Goal: Task Accomplishment & Management: Manage account settings

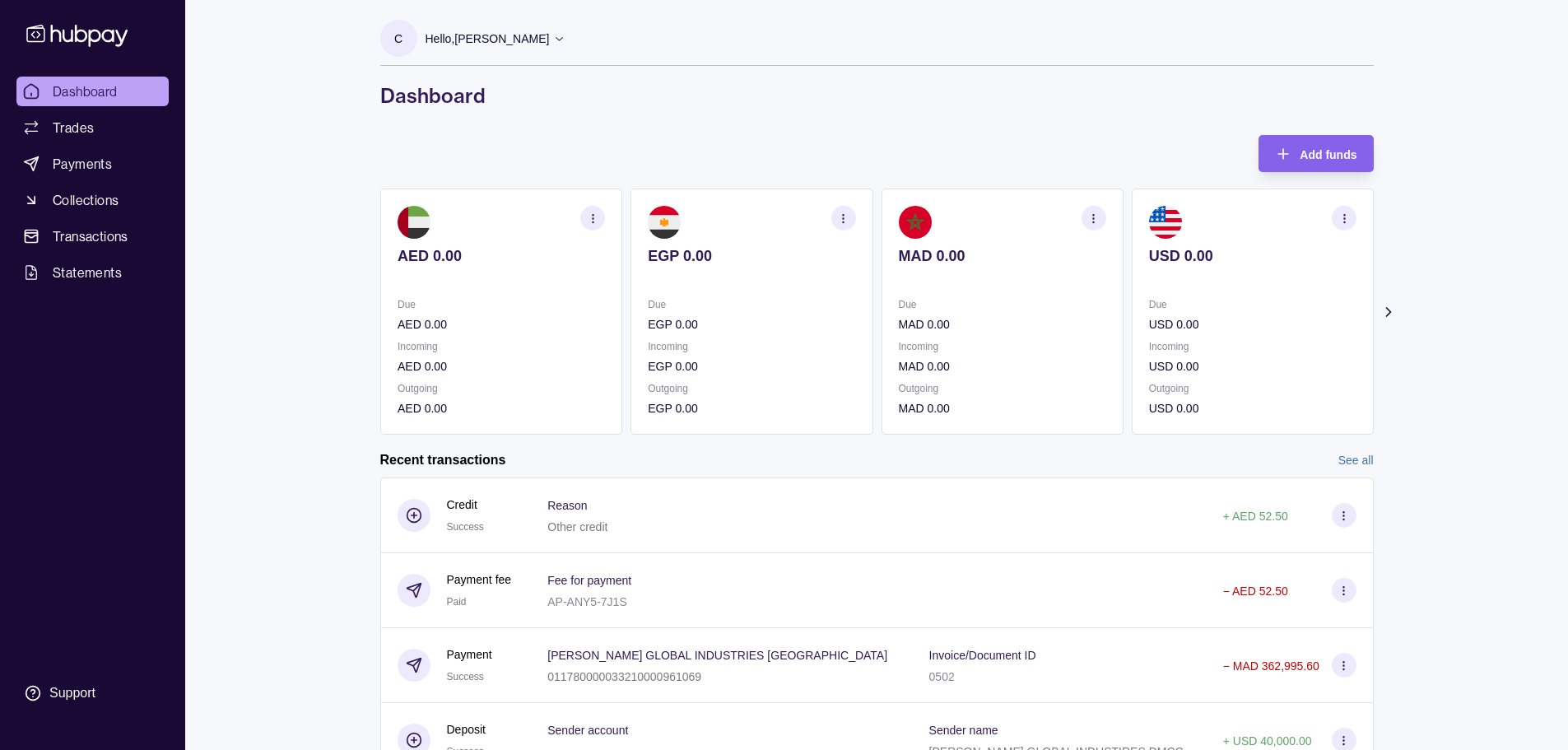
click at [1389, 313] on icon at bounding box center [1388, 312] width 4 height 9
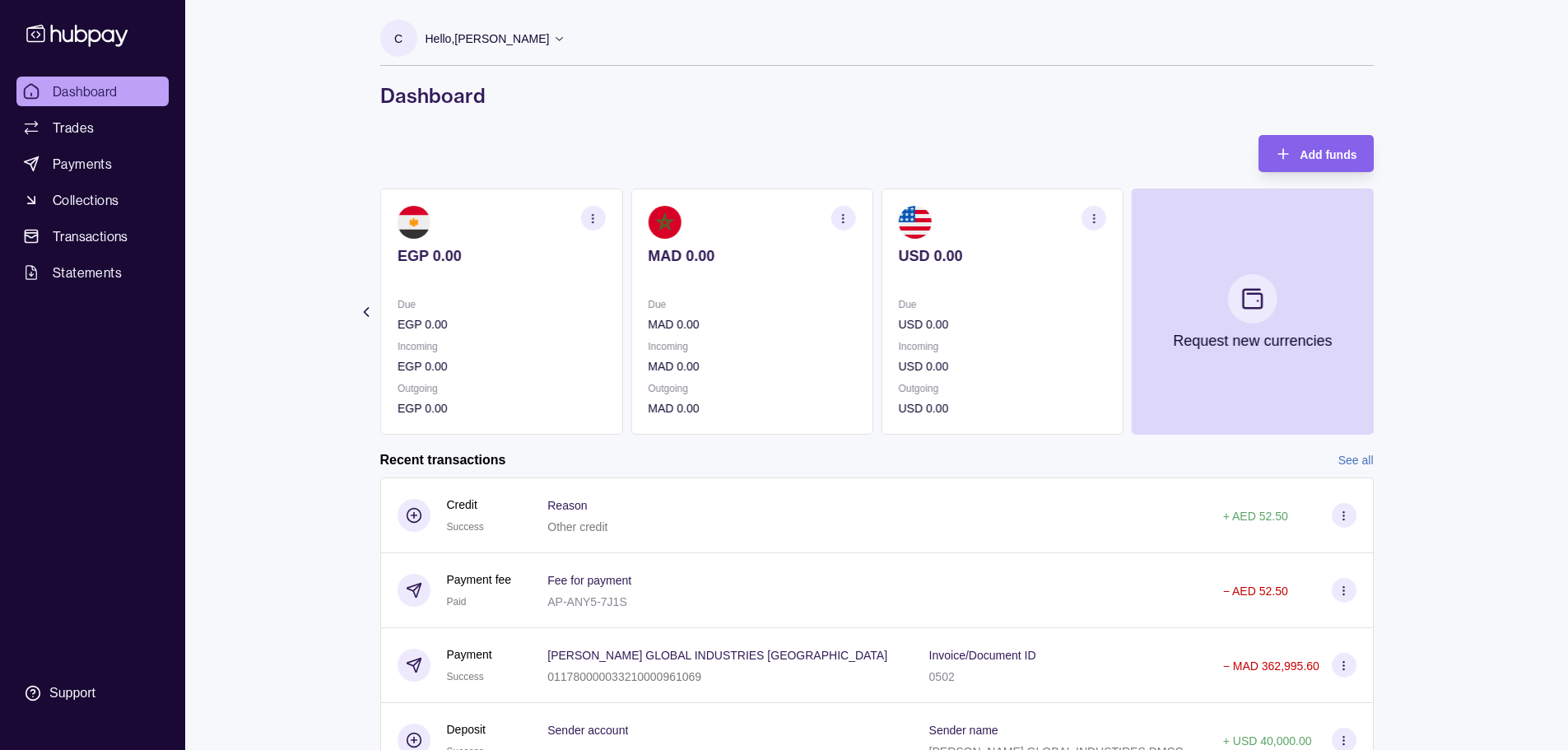
click at [372, 313] on icon at bounding box center [365, 311] width 16 height 16
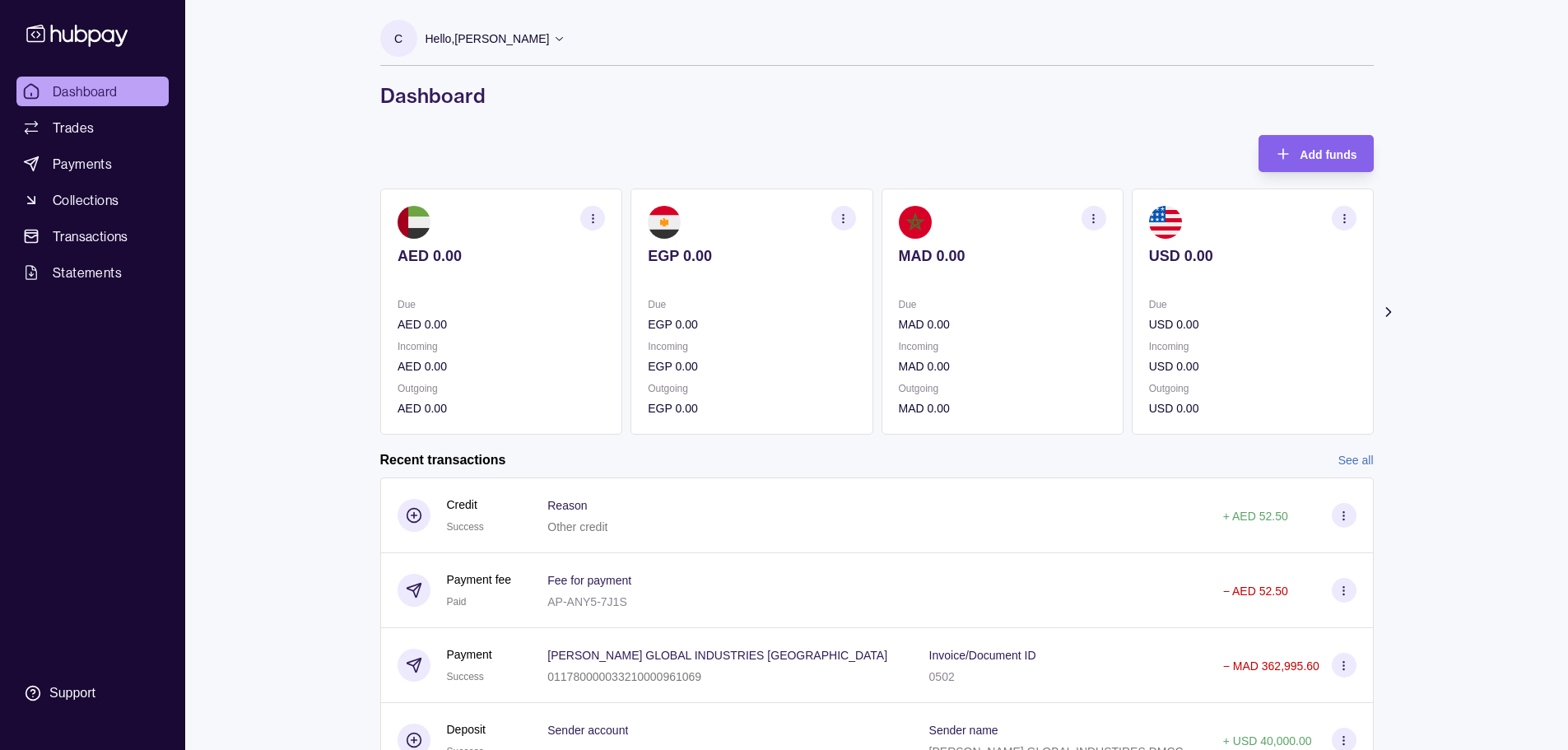
click at [846, 219] on icon "button" at bounding box center [843, 219] width 13 height 13
click at [847, 139] on div "Add funds AED 0.00 Due AED 0.00 Incoming AED 0.00 Outgoing AED 0.00 EGP 0.00 Du…" at bounding box center [877, 285] width 993 height 299
click at [76, 128] on span "Trades" at bounding box center [73, 127] width 41 height 20
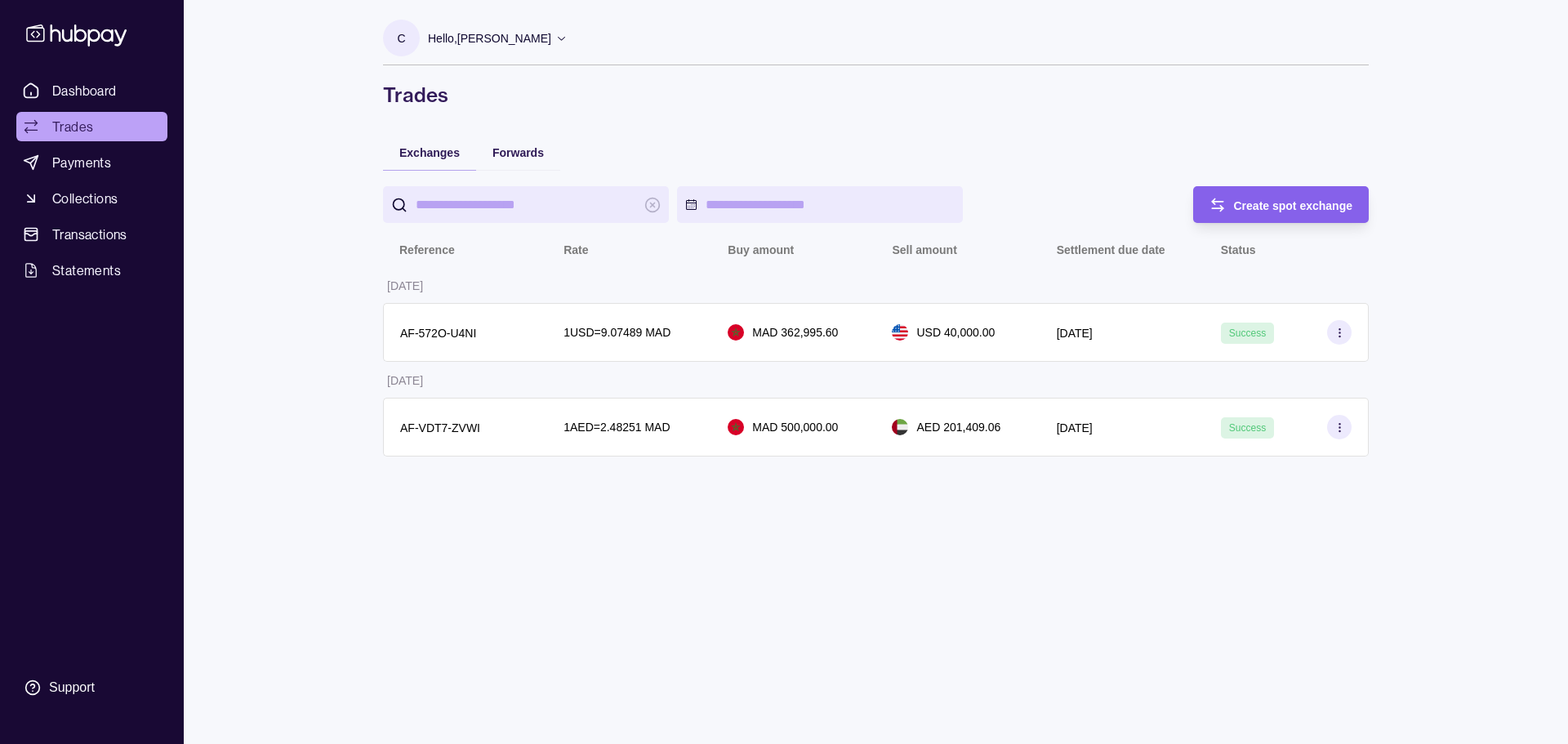
click at [503, 212] on input "search" at bounding box center [526, 205] width 220 height 37
click at [1297, 206] on span "Create spot exchange" at bounding box center [1294, 205] width 119 height 13
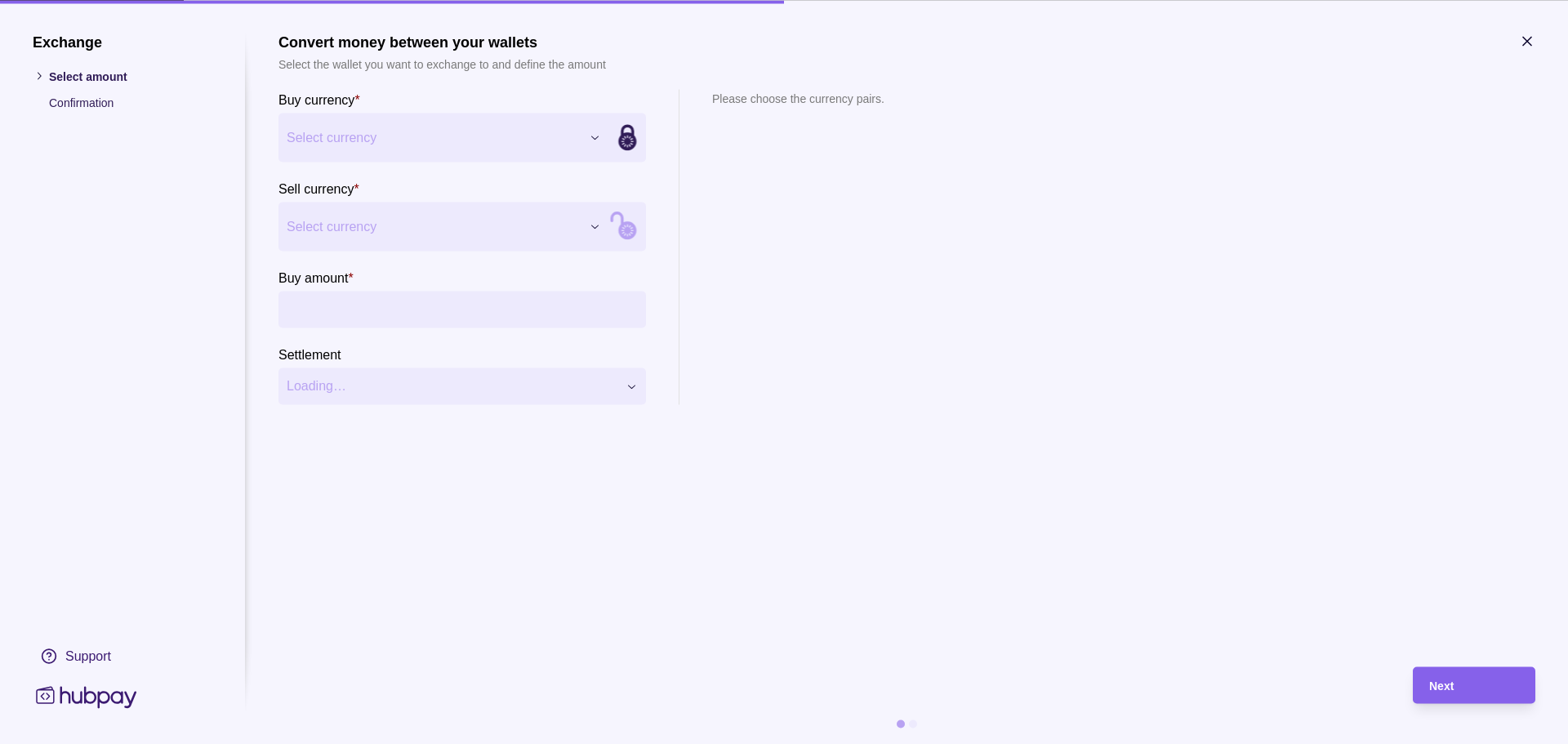
click at [403, 743] on div "Exchange Select amount Confirmation Support Convert money between your wallets …" at bounding box center [784, 744] width 1568 height 0
type input "**********"
click at [66, 695] on icon at bounding box center [87, 696] width 108 height 30
click at [1529, 31] on section "Exchange Select amount Confirmation Support Convert money between your wallets …" at bounding box center [784, 372] width 1568 height 744
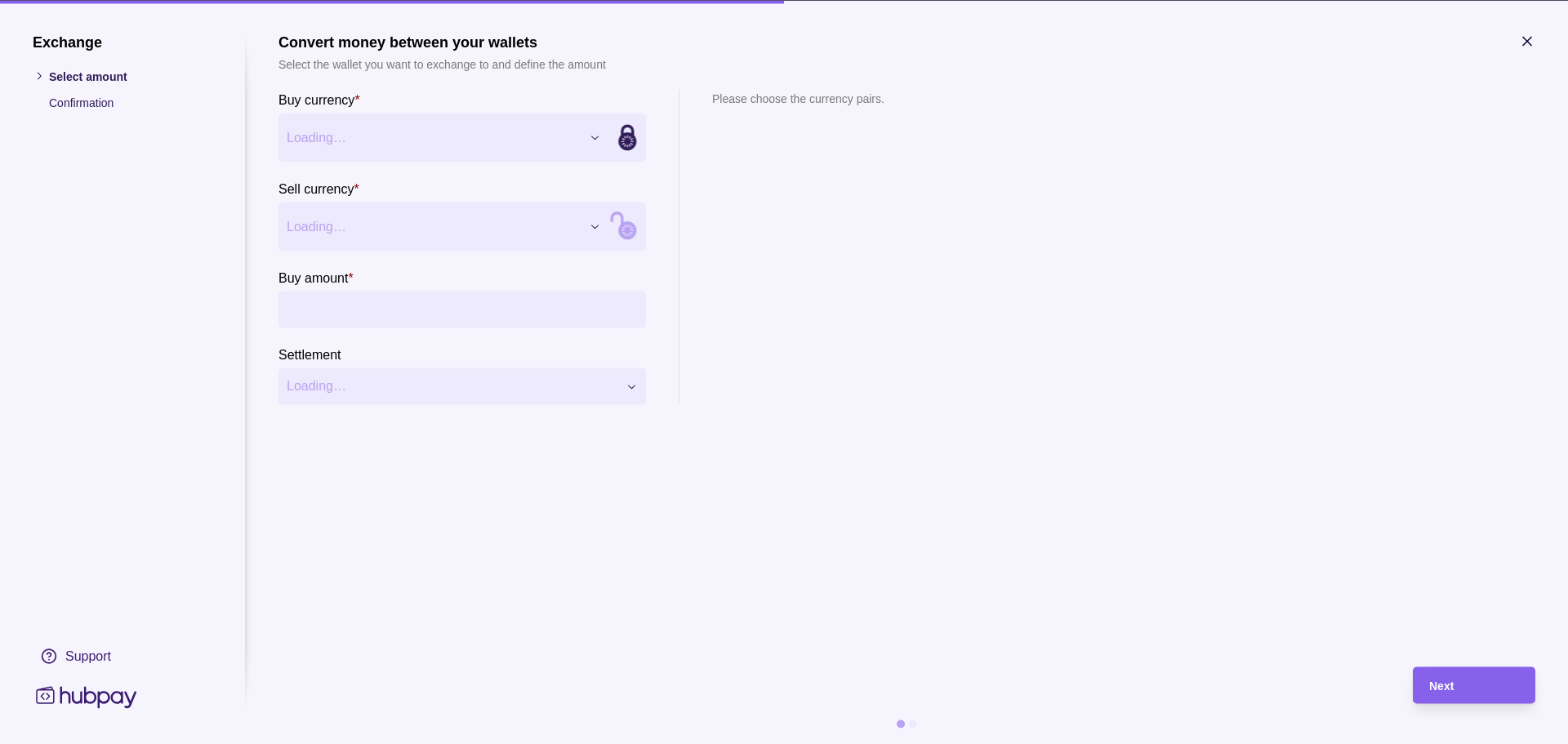
click at [1528, 38] on icon "button" at bounding box center [1527, 40] width 16 height 16
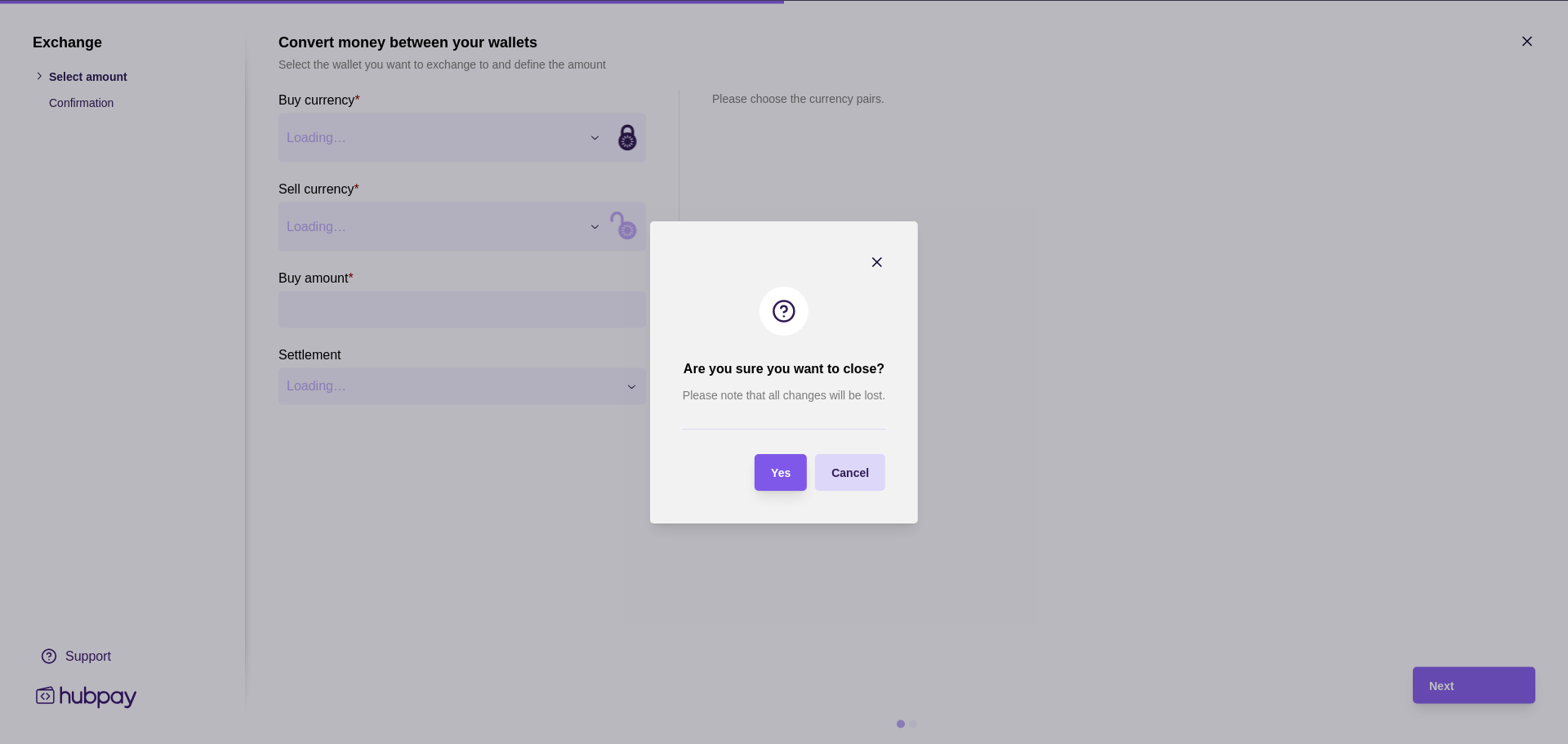
click at [781, 466] on div "Yes" at bounding box center [781, 472] width 19 height 19
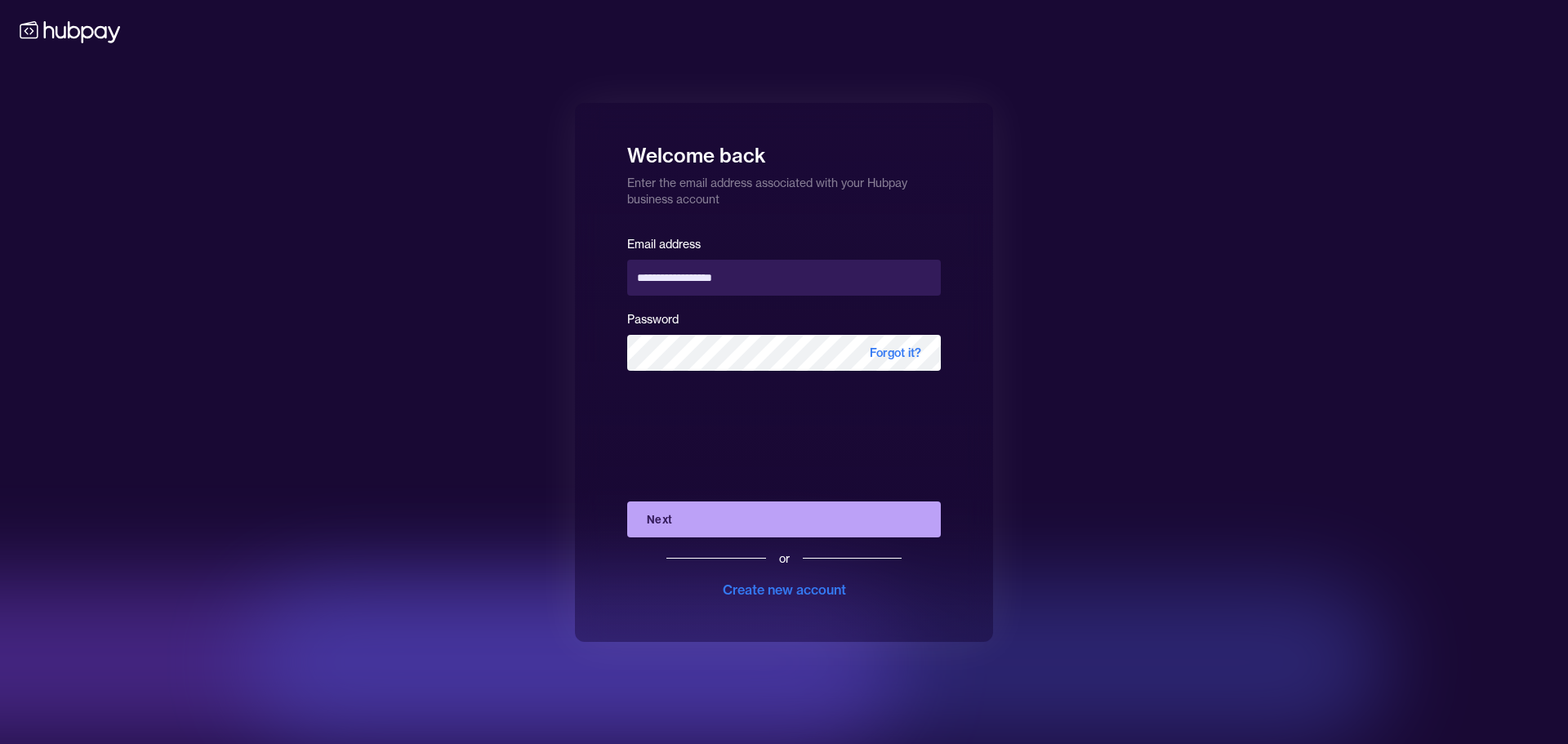
click at [675, 520] on button "Next" at bounding box center [784, 519] width 314 height 36
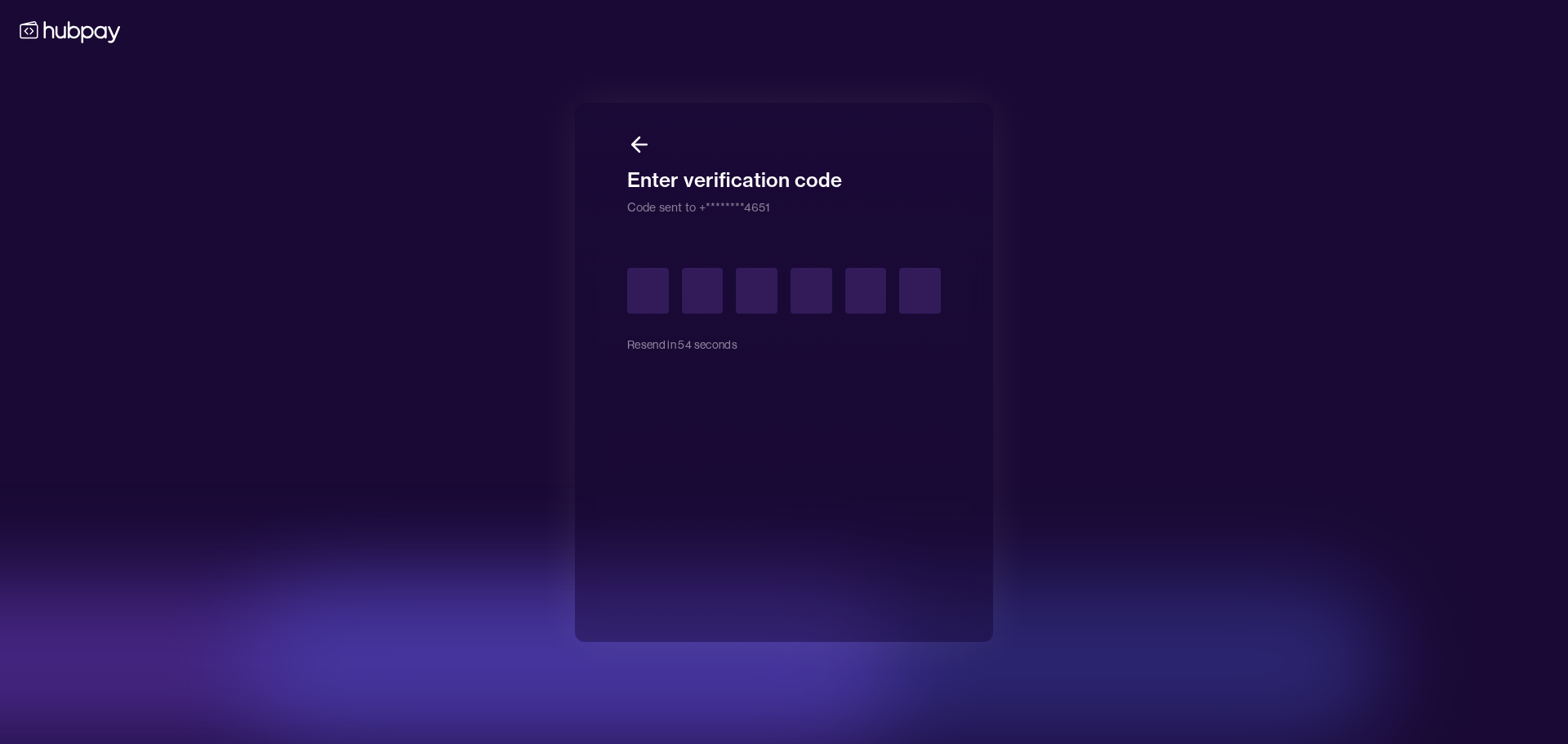
type input "*"
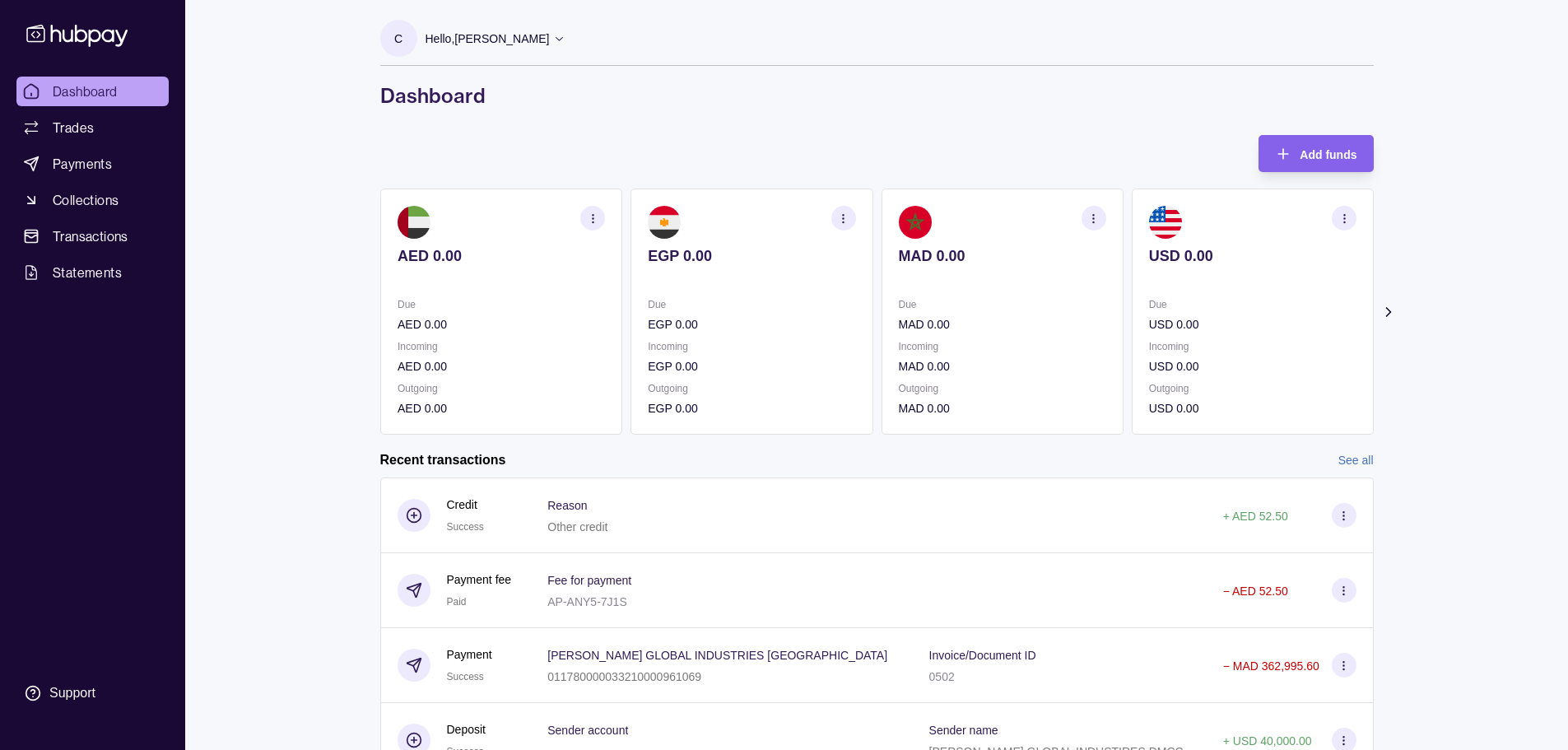
click at [1395, 311] on icon at bounding box center [1387, 311] width 16 height 16
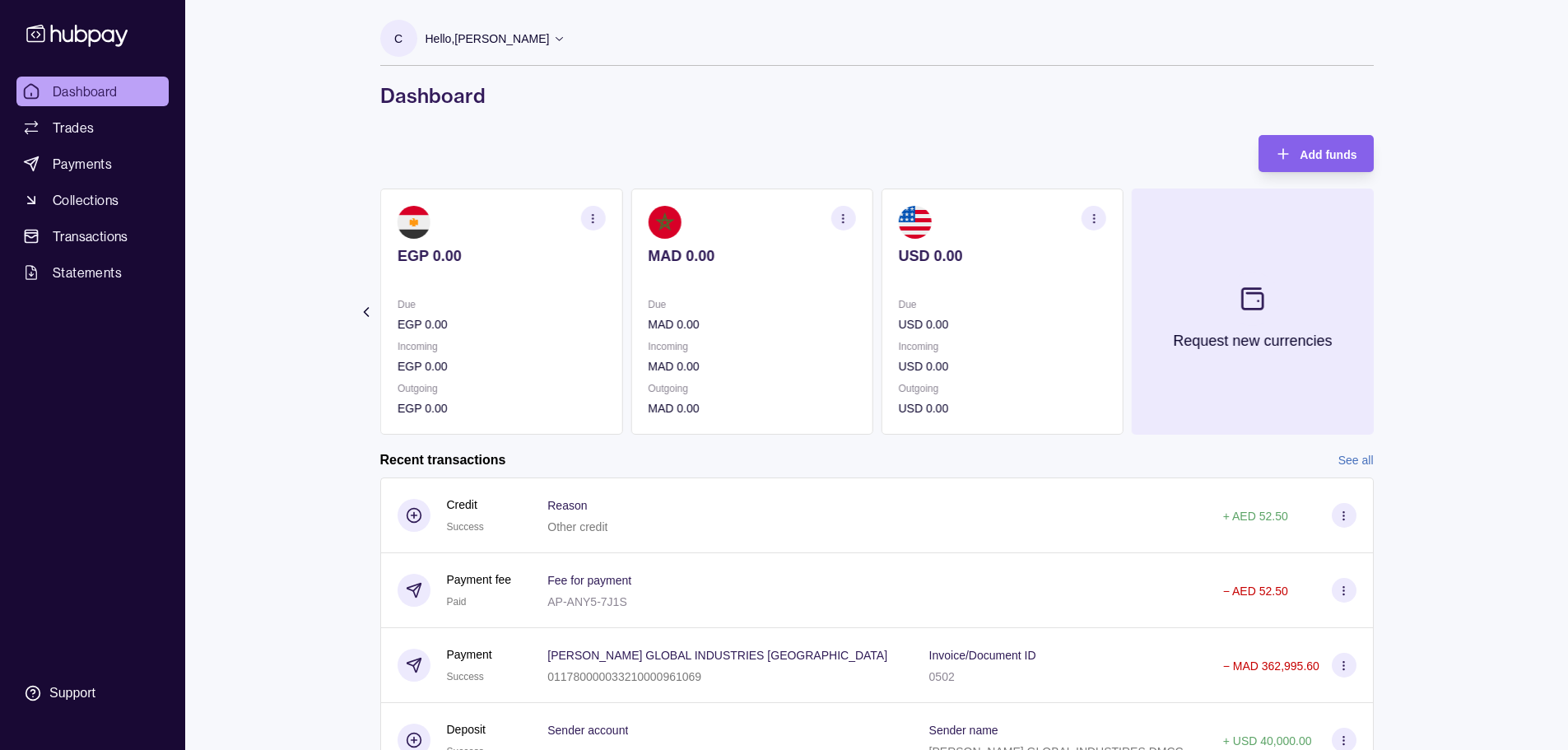
click at [1253, 294] on icon at bounding box center [1253, 298] width 20 height 20
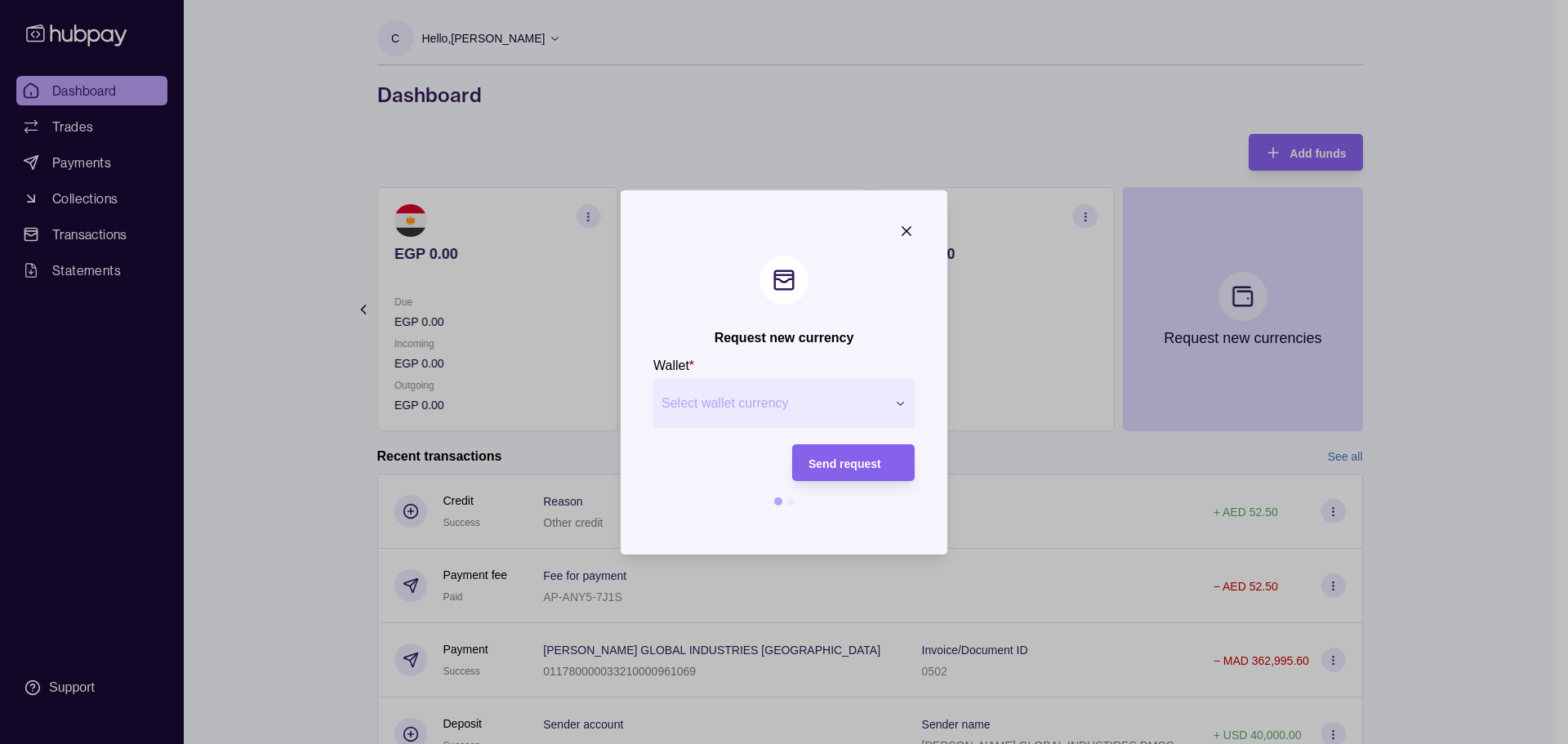
click at [792, 502] on div at bounding box center [791, 501] width 8 height 8
click at [870, 465] on span "Send request" at bounding box center [845, 462] width 73 height 13
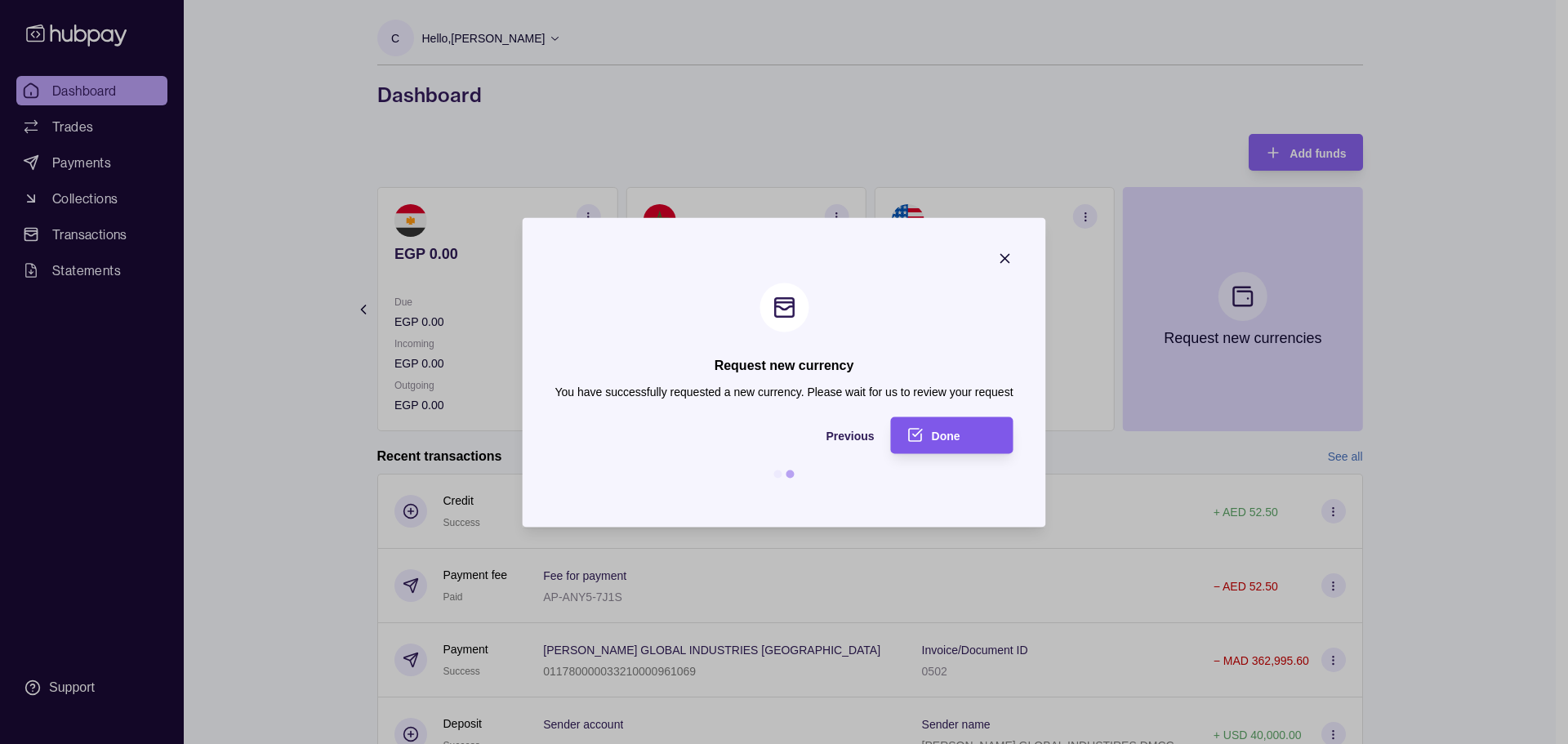
click at [966, 438] on div "Done" at bounding box center [964, 434] width 65 height 19
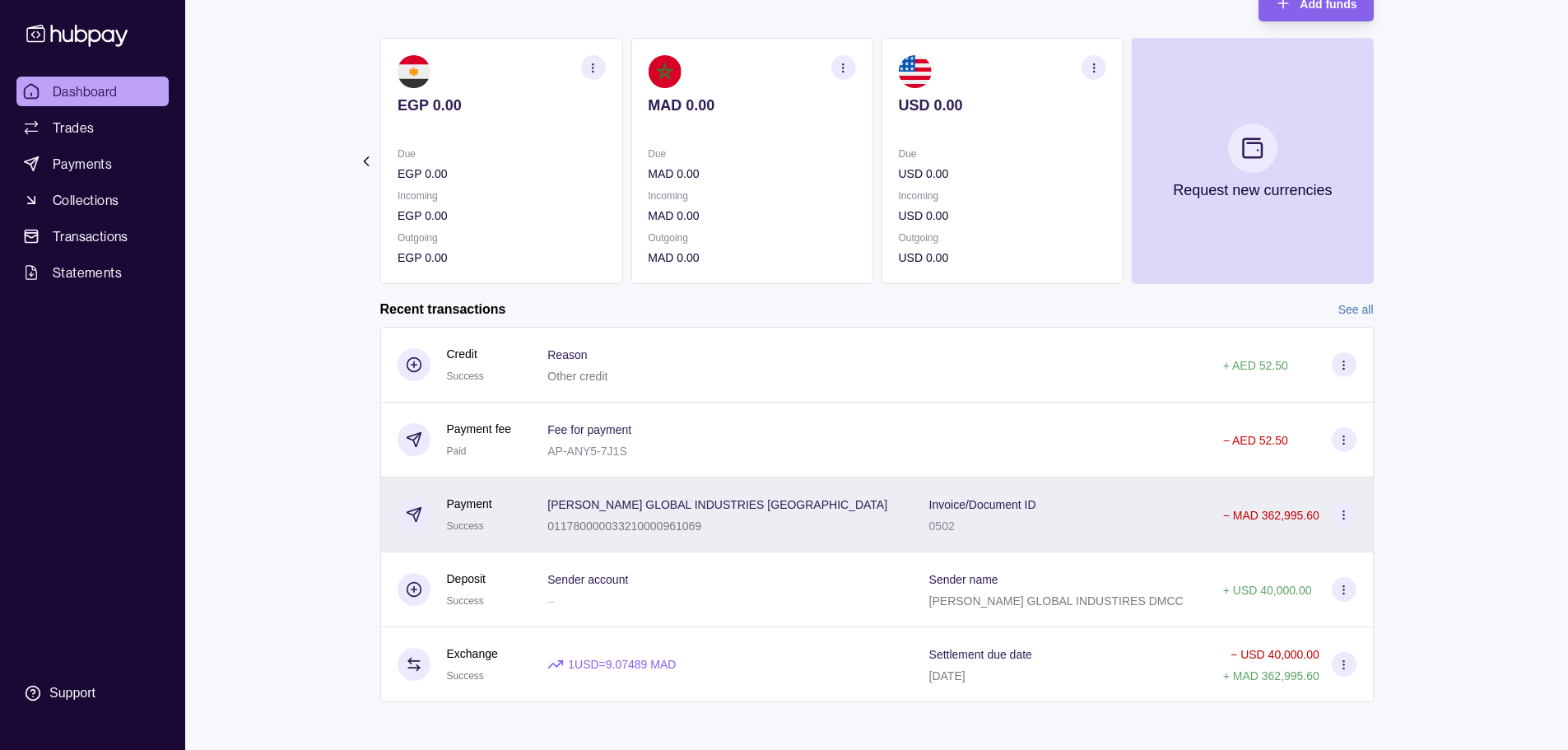
scroll to position [156, 0]
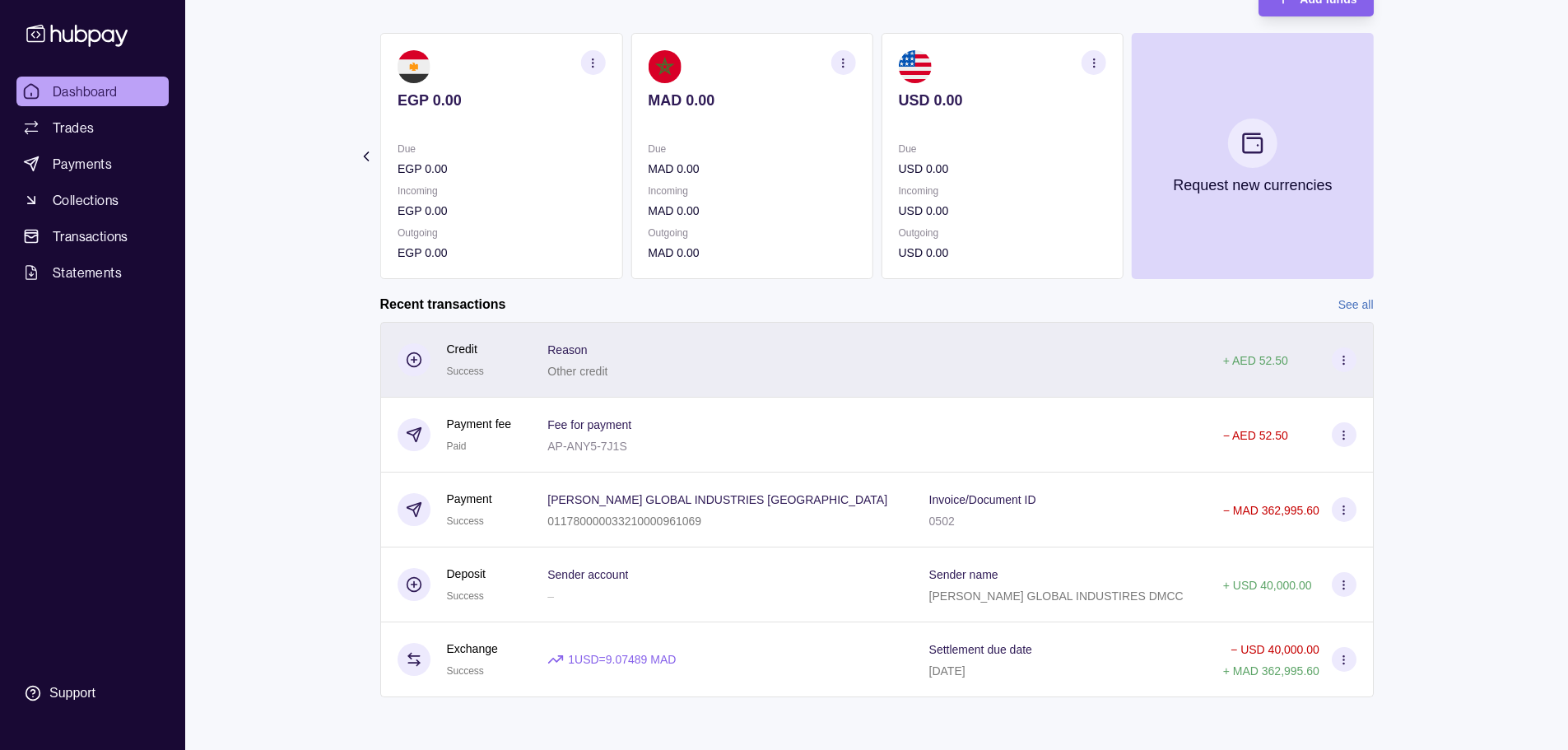
click at [1342, 361] on icon at bounding box center [1344, 360] width 13 height 13
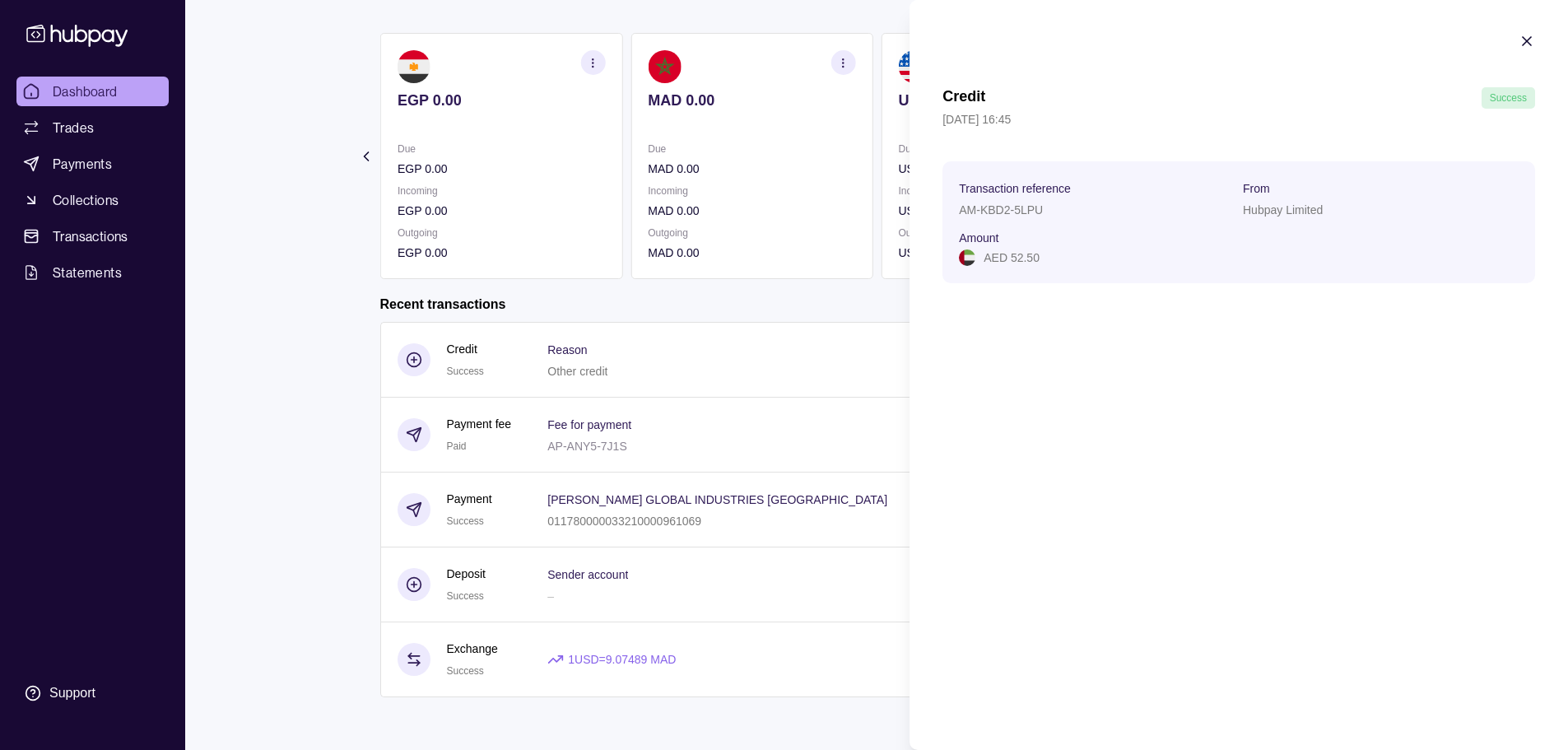
click at [309, 195] on html "Dashboard Trades Payments Collections Transactions Statements Support C Hello, …" at bounding box center [784, 297] width 1568 height 906
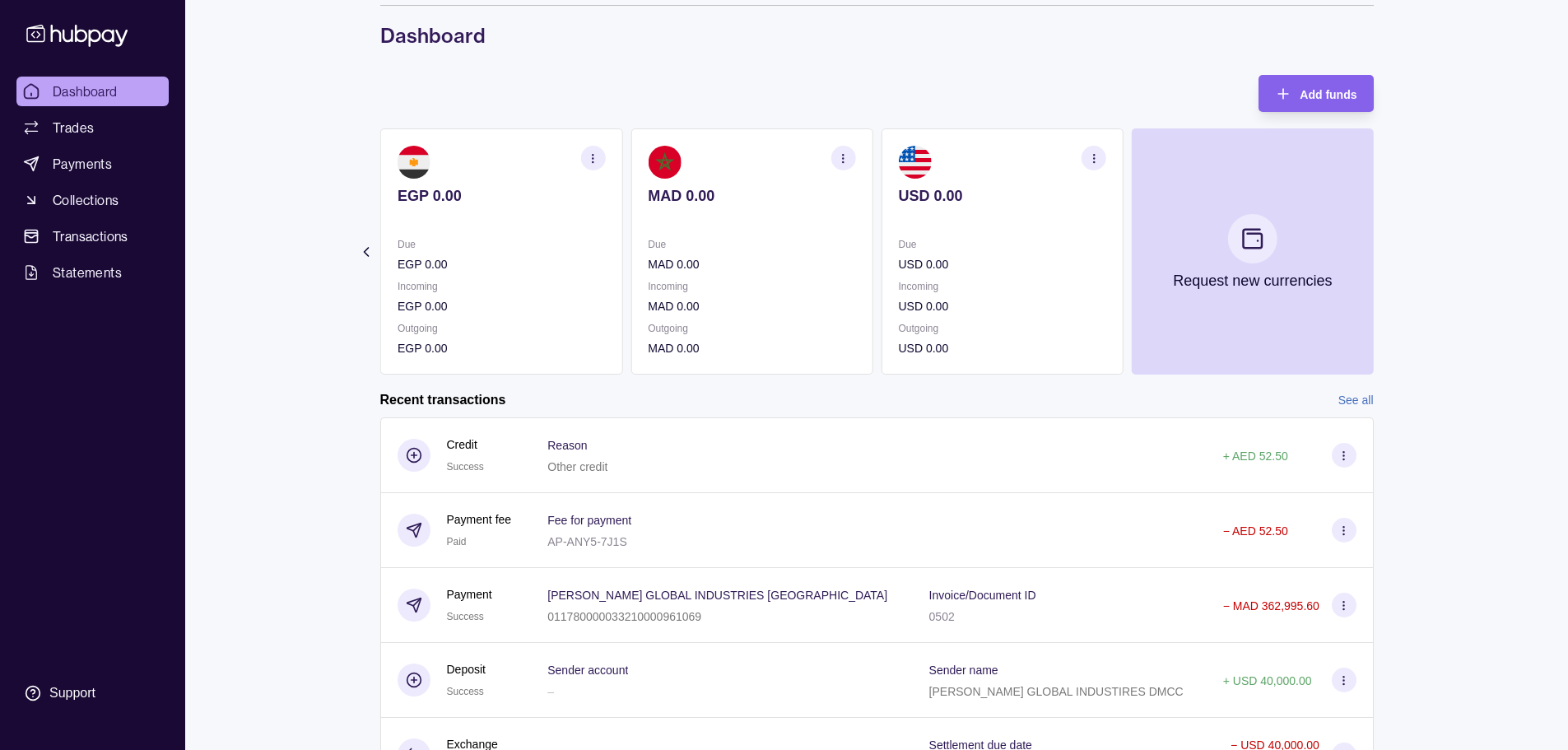
scroll to position [0, 0]
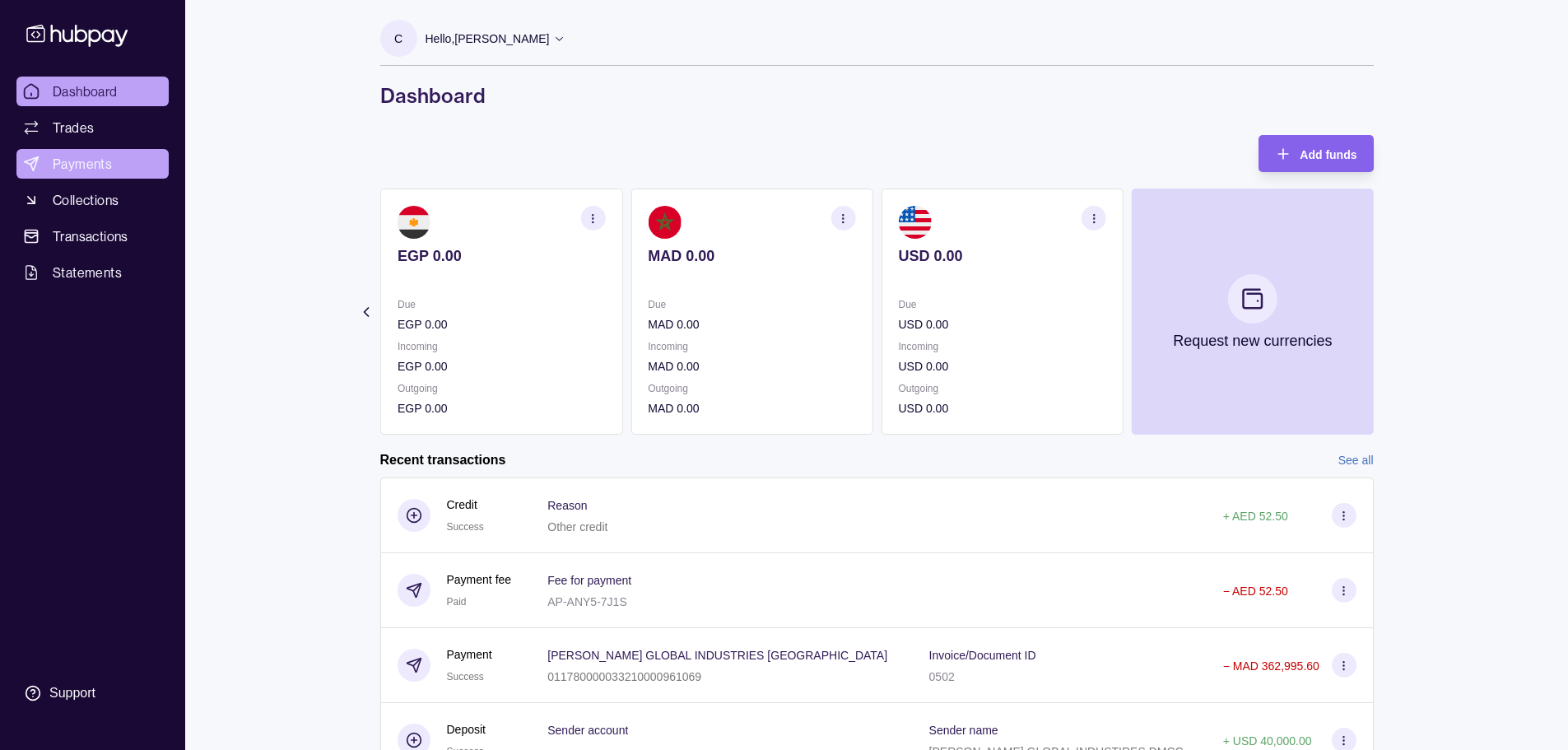
click at [81, 167] on span "Payments" at bounding box center [82, 163] width 60 height 20
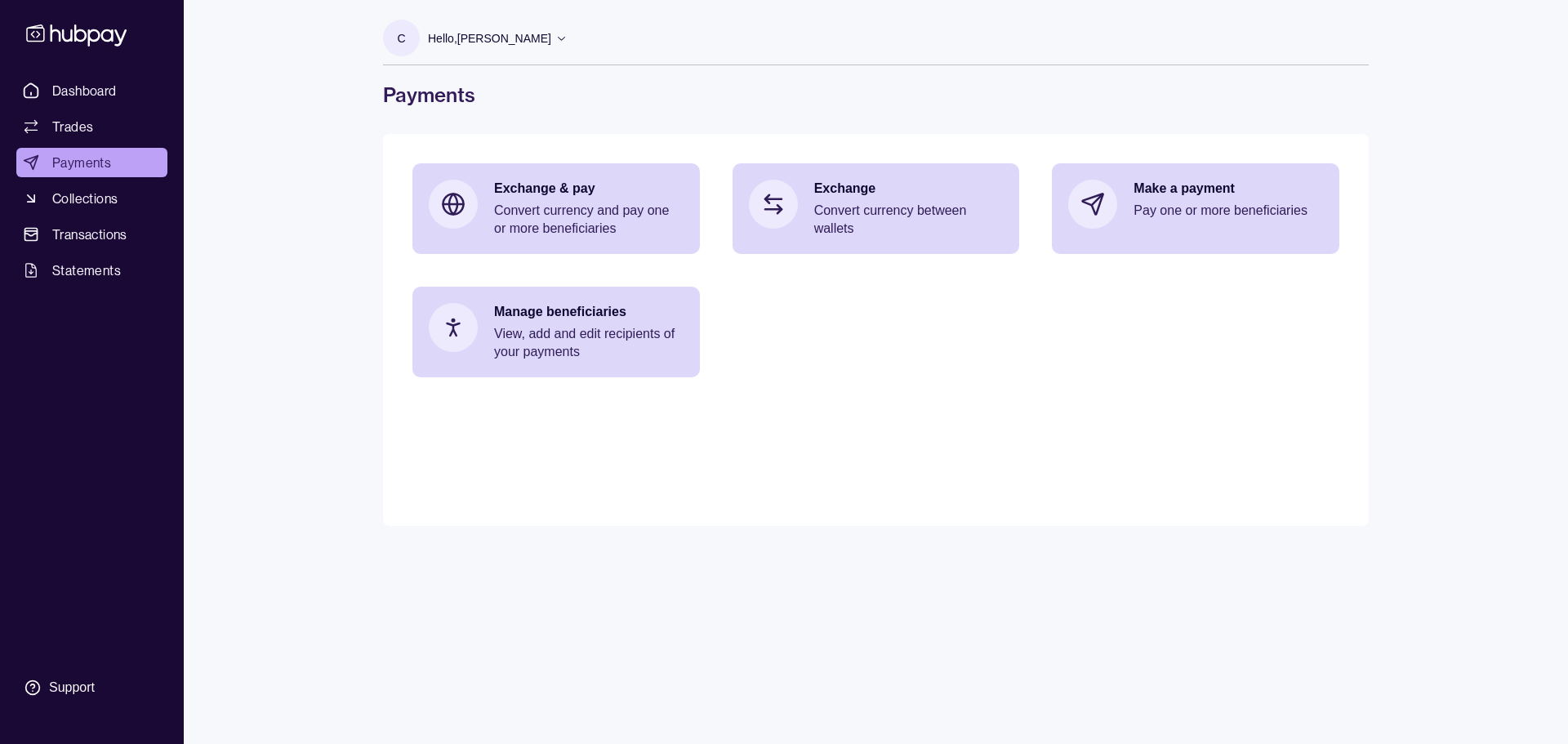
click at [89, 202] on span "Collections" at bounding box center [84, 198] width 65 height 19
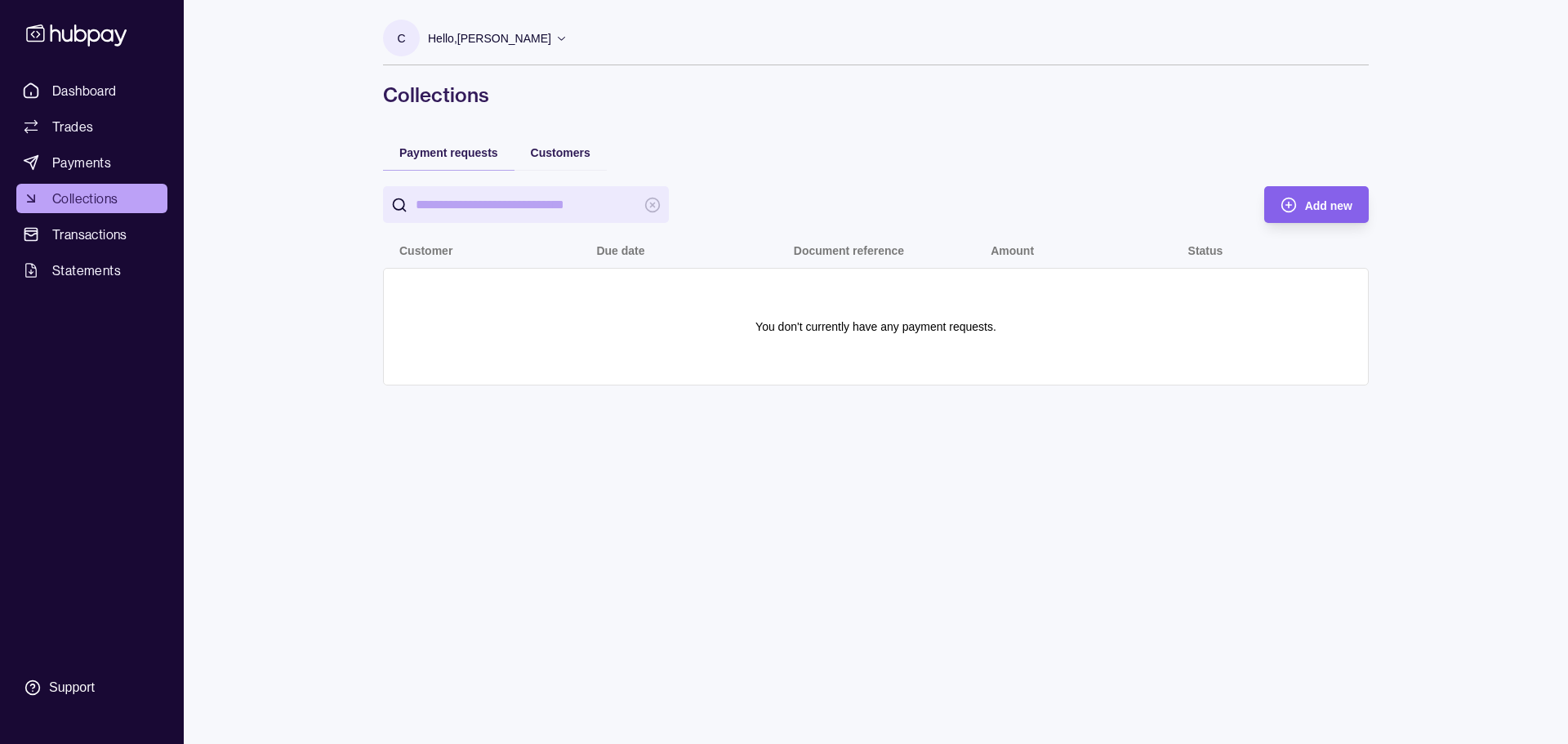
click at [77, 87] on span "Dashboard" at bounding box center [84, 90] width 64 height 19
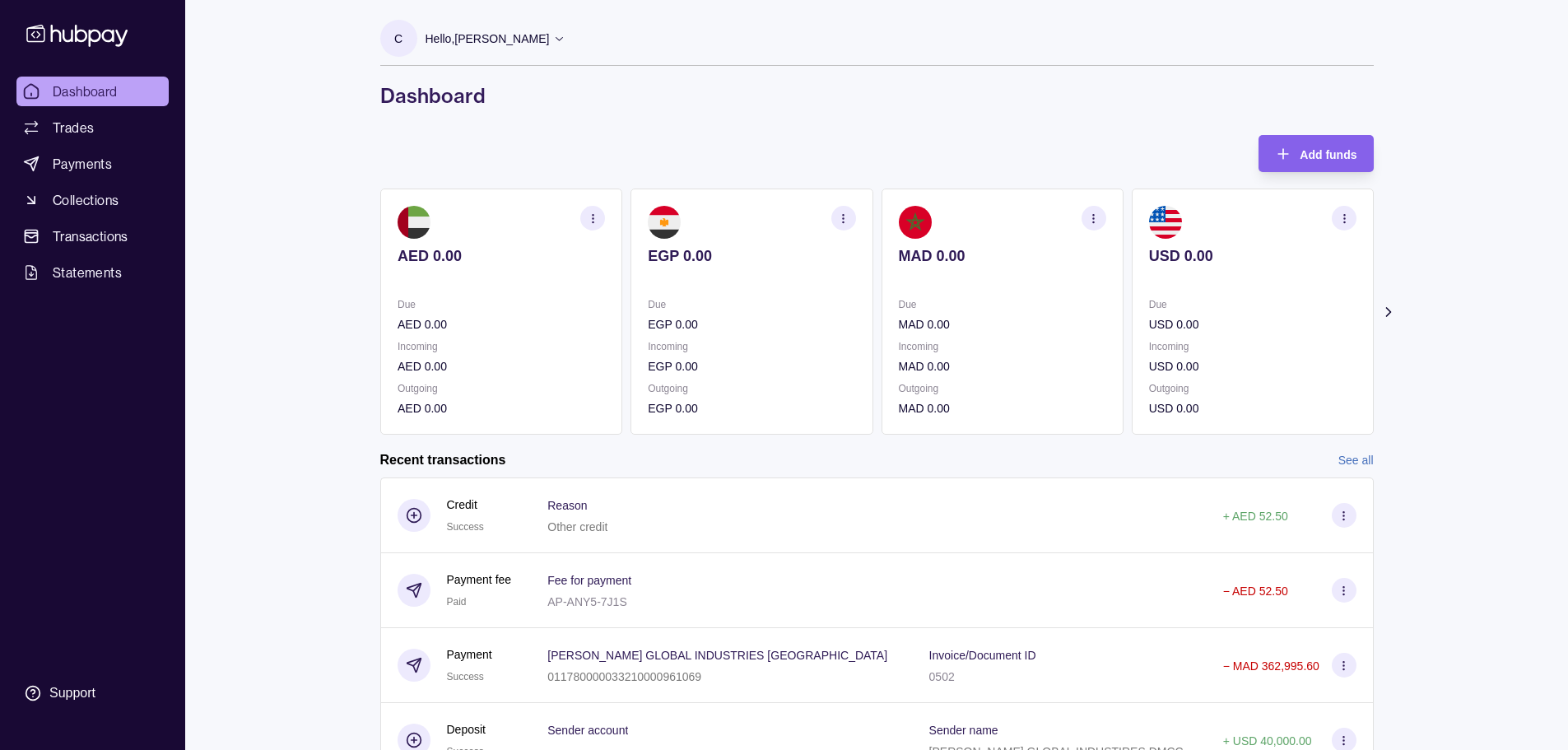
click at [1388, 310] on icon at bounding box center [1388, 312] width 4 height 9
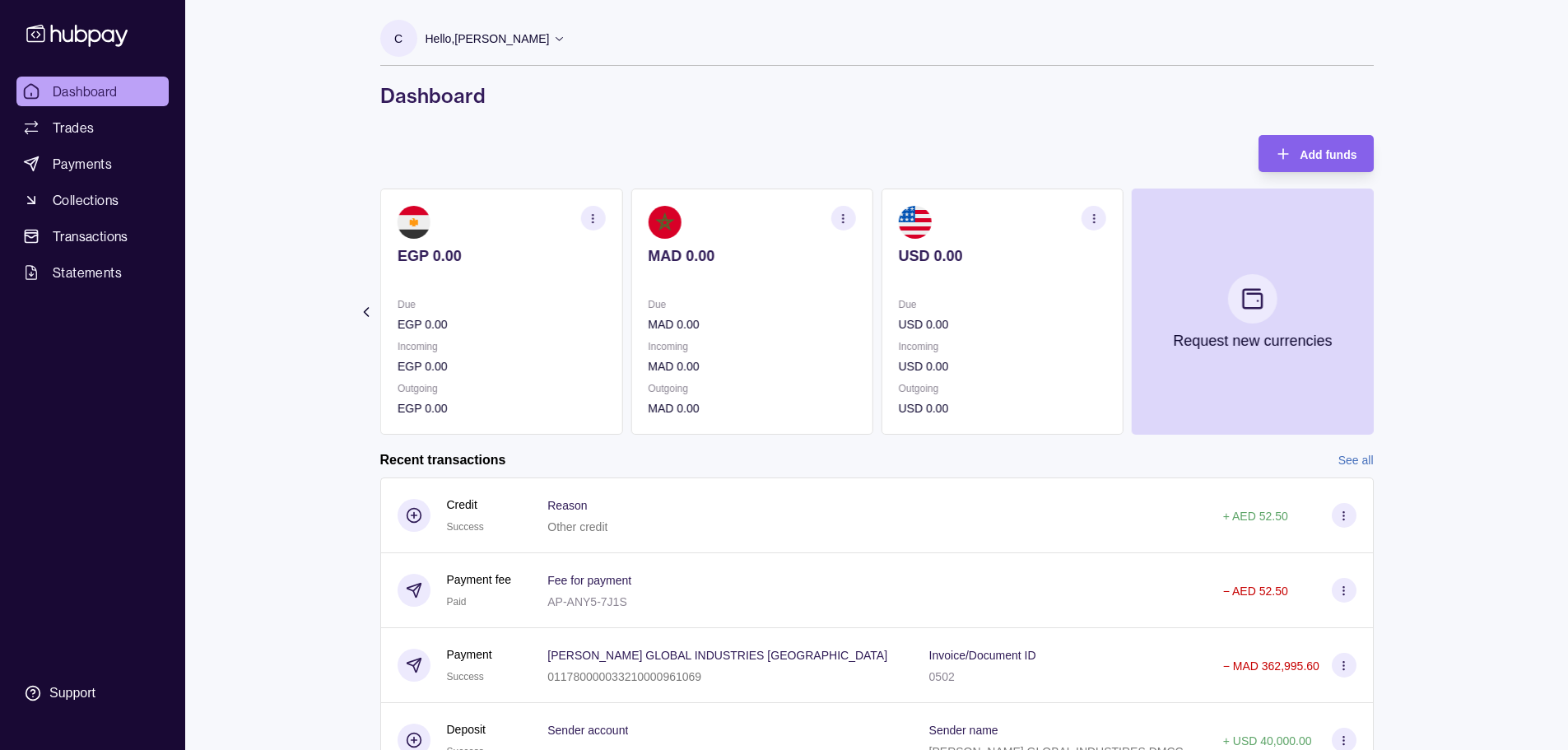
click at [555, 41] on icon at bounding box center [559, 38] width 13 height 13
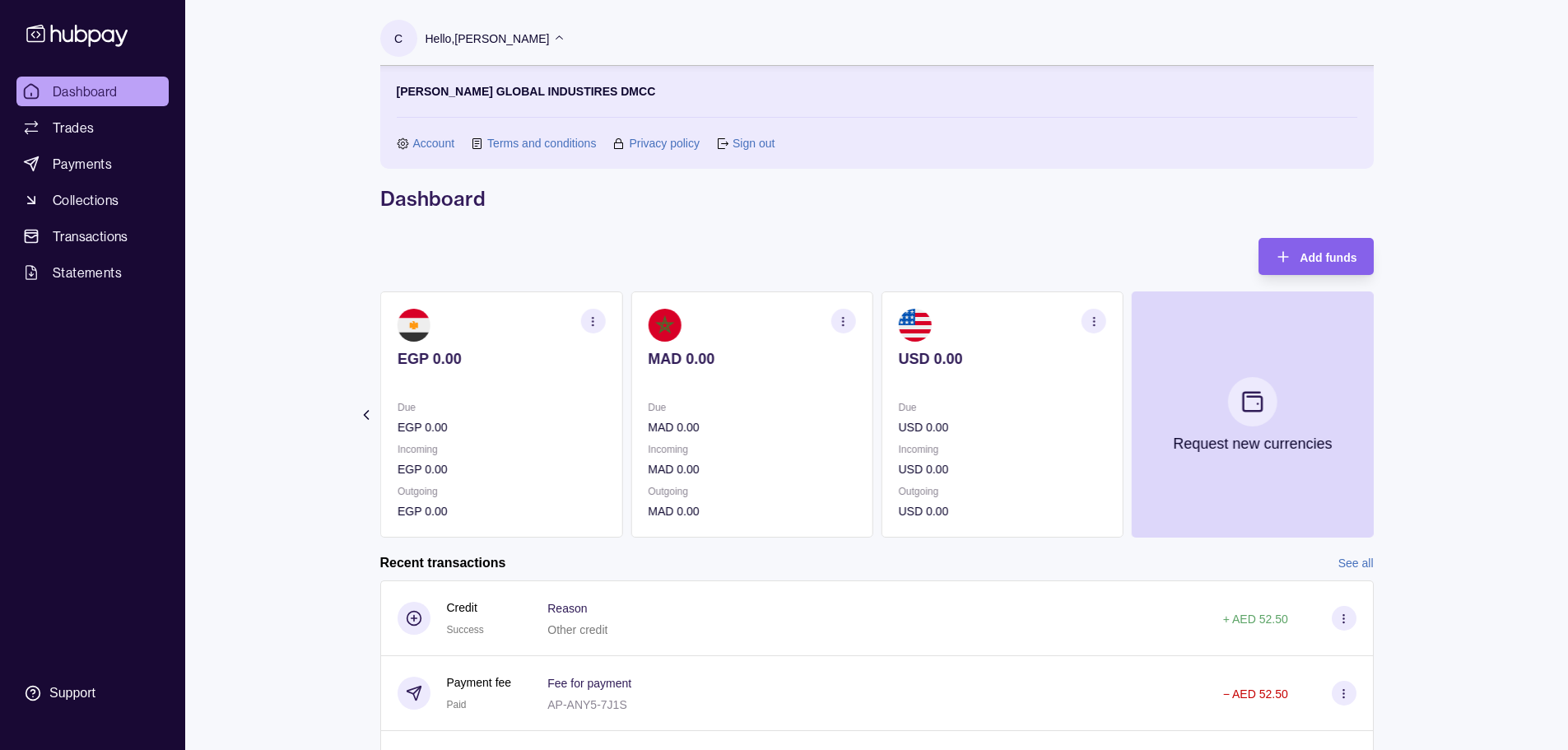
click at [746, 145] on link "Sign out" at bounding box center [753, 143] width 42 height 18
